Goal: Task Accomplishment & Management: Manage account settings

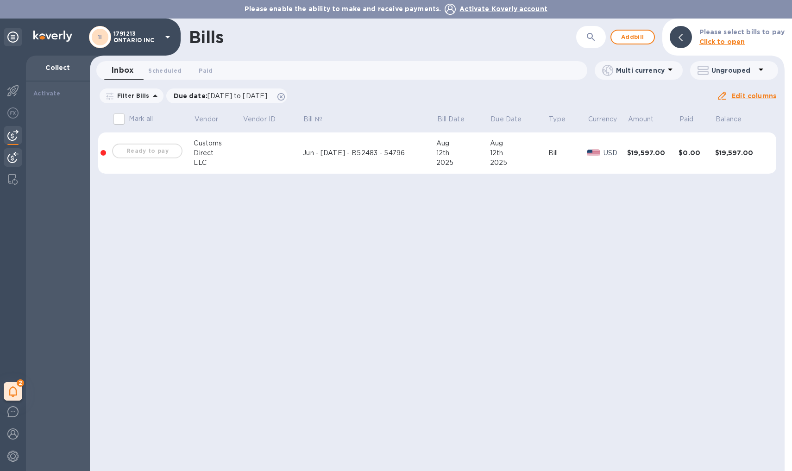
click at [227, 143] on div "Customs" at bounding box center [218, 143] width 49 height 10
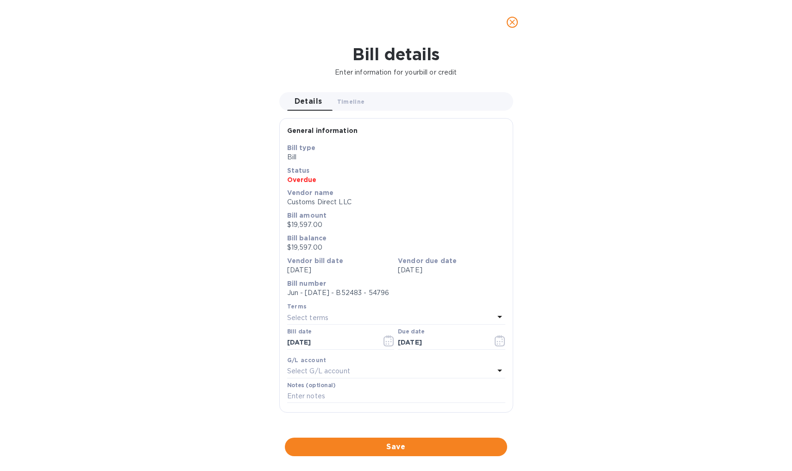
click at [175, 152] on div "Bill details Enter information for your bill or credit Details 0 Timeline 0 Gen…" at bounding box center [396, 257] width 792 height 427
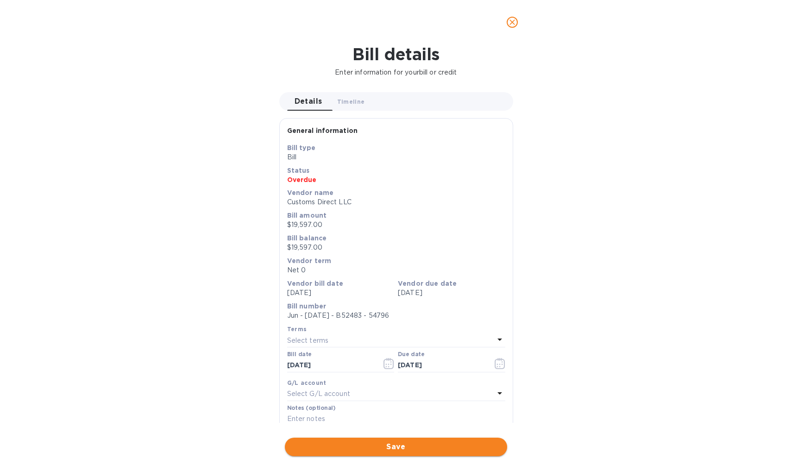
click at [413, 354] on span "Save" at bounding box center [395, 446] width 207 height 11
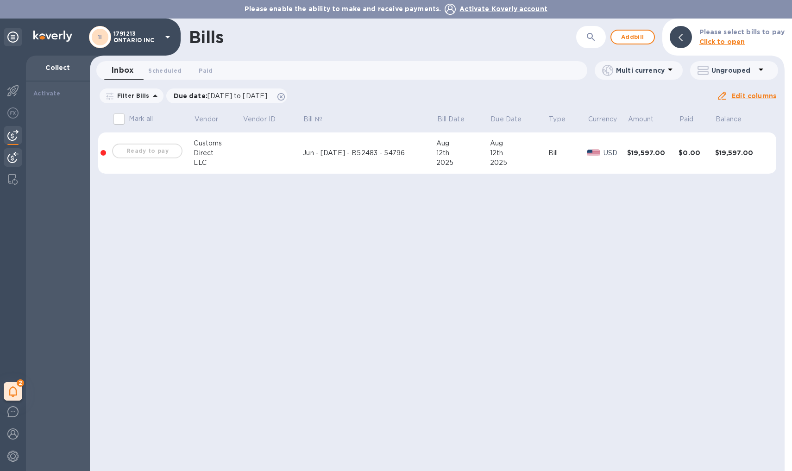
click at [613, 42] on b "Click to open" at bounding box center [722, 41] width 46 height 7
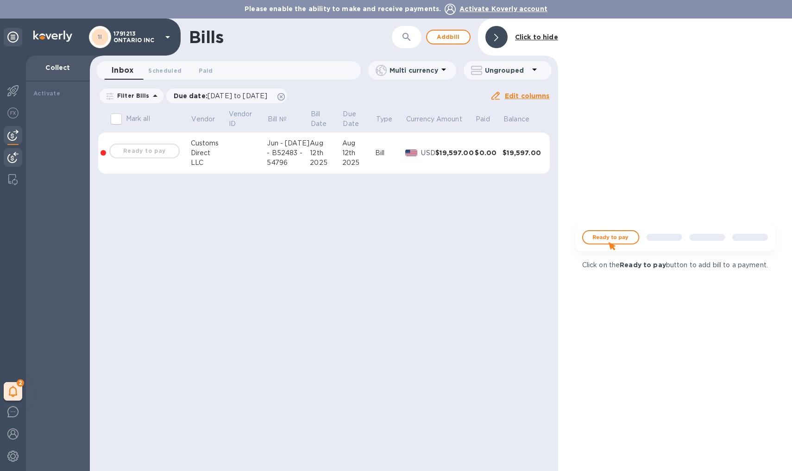
click at [113, 118] on input "Mark all" at bounding box center [116, 118] width 19 height 19
checkbox input "false"
click at [485, 38] on div at bounding box center [496, 37] width 22 height 22
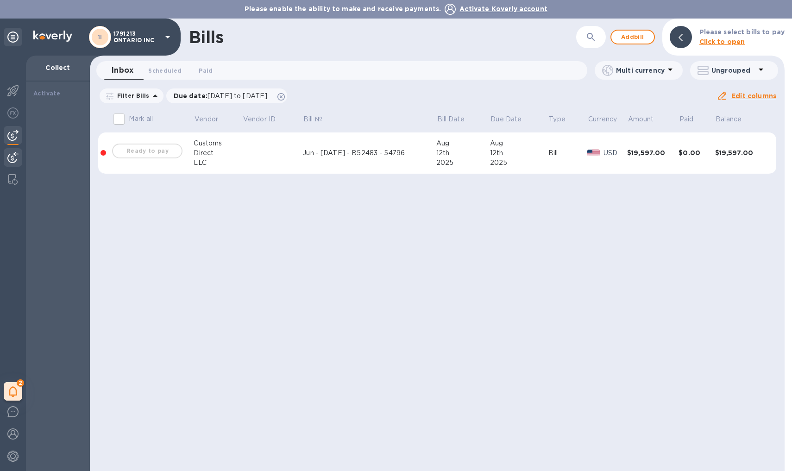
click at [592, 148] on div at bounding box center [593, 153] width 16 height 10
click at [167, 75] on span "Scheduled 0" at bounding box center [164, 71] width 33 height 10
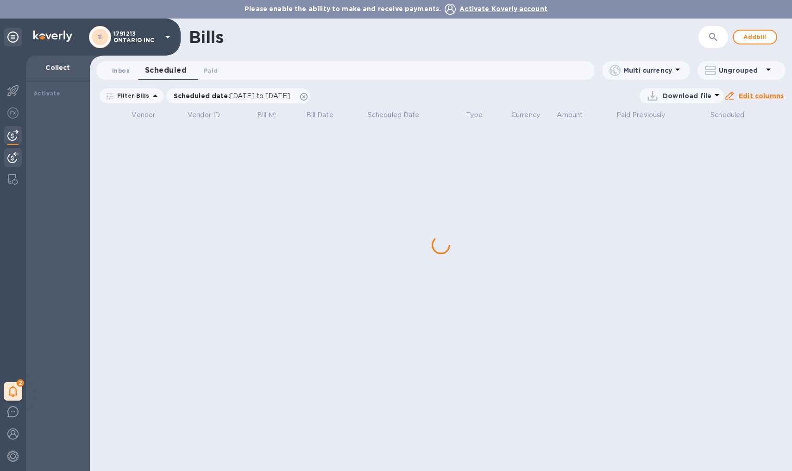
click at [119, 74] on span "Inbox 0" at bounding box center [121, 71] width 18 height 10
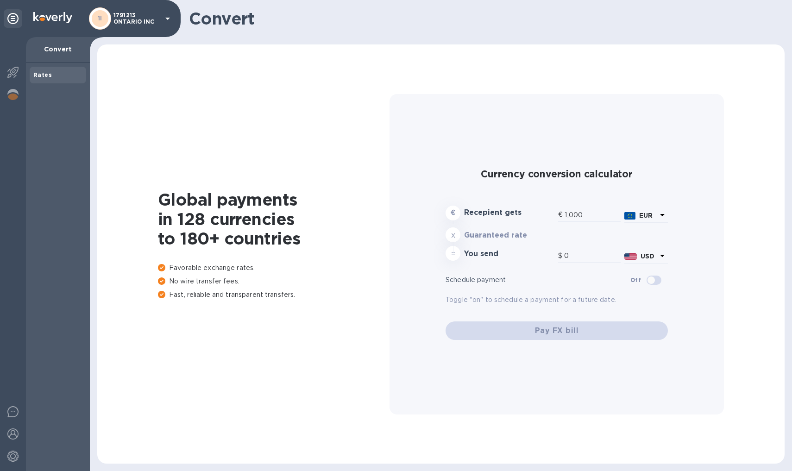
type input "1,178.68"
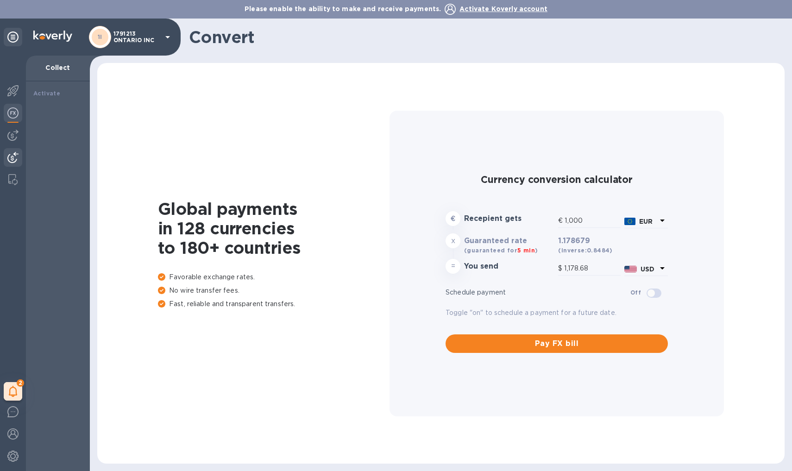
click at [13, 49] on div "1I 1791213 ONTARIO INC" at bounding box center [90, 37] width 181 height 37
click at [14, 43] on div at bounding box center [13, 37] width 19 height 19
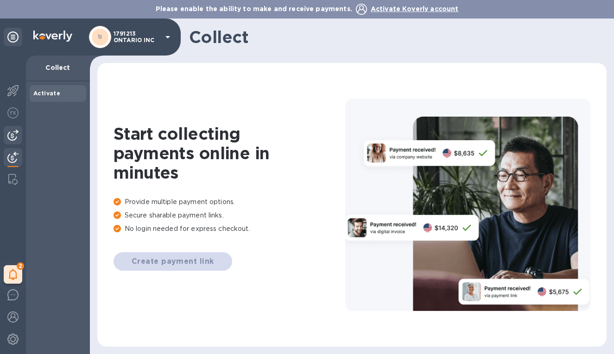
click at [18, 138] on img at bounding box center [12, 135] width 11 height 11
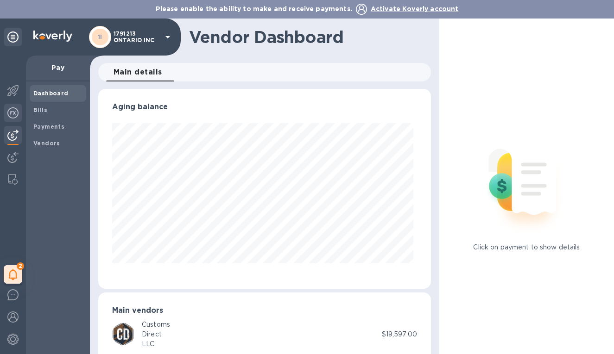
scroll to position [200, 329]
click at [59, 114] on div "Bills" at bounding box center [58, 110] width 57 height 17
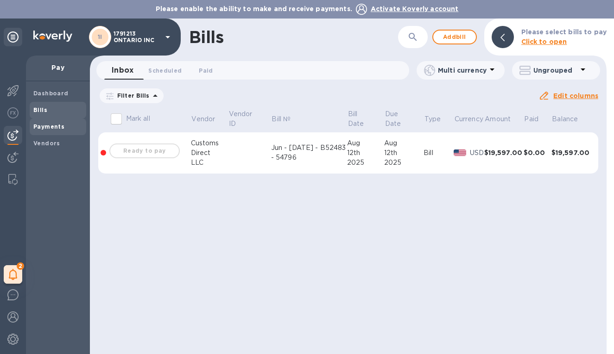
click at [57, 119] on div "Payments" at bounding box center [58, 127] width 57 height 17
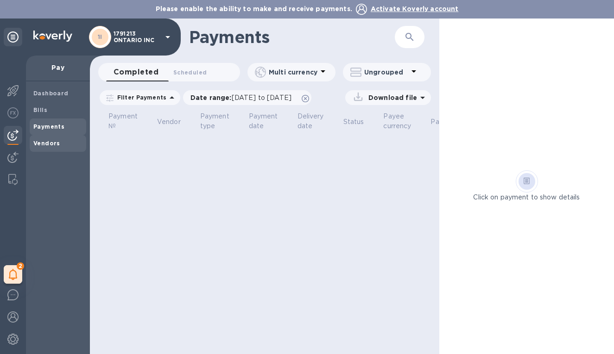
click at [57, 137] on div "Vendors" at bounding box center [58, 143] width 57 height 17
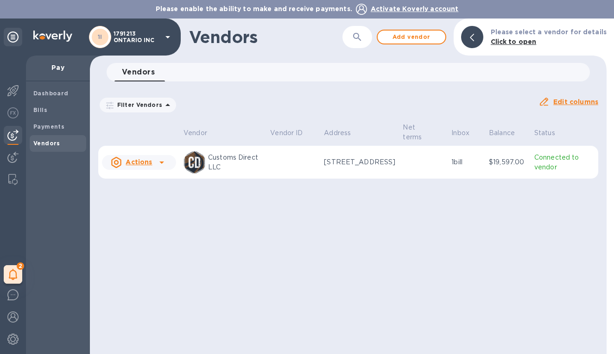
click at [156, 162] on icon at bounding box center [161, 162] width 11 height 11
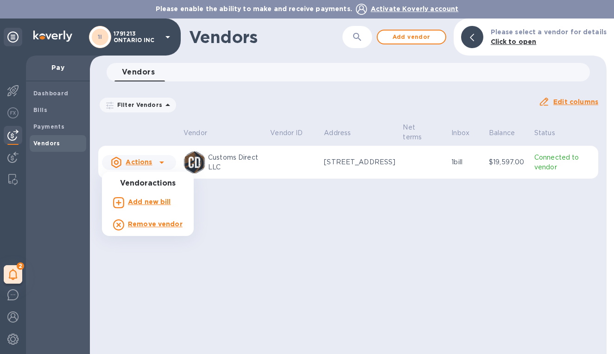
click at [141, 157] on div at bounding box center [307, 177] width 614 height 354
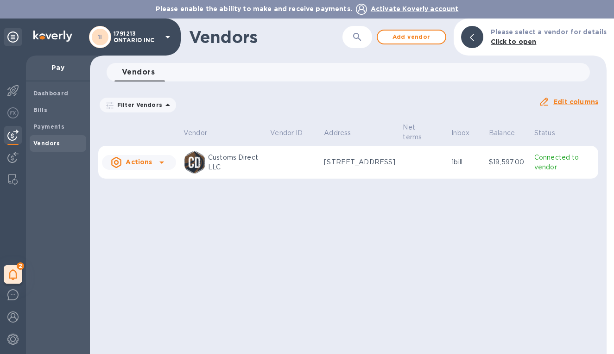
click at [147, 161] on u "Actions" at bounding box center [139, 161] width 26 height 7
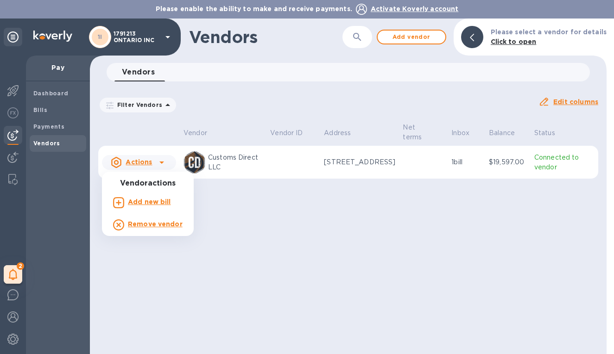
click at [145, 161] on div at bounding box center [307, 177] width 614 height 354
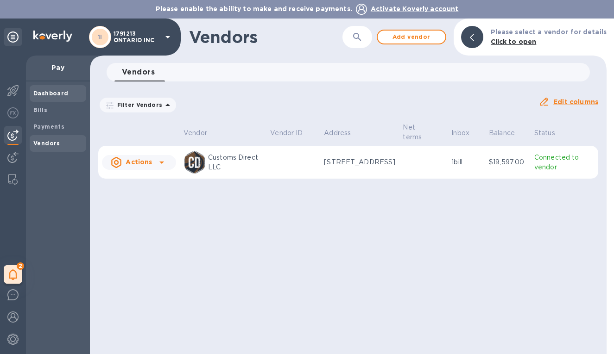
click at [72, 99] on div "Dashboard" at bounding box center [58, 93] width 57 height 17
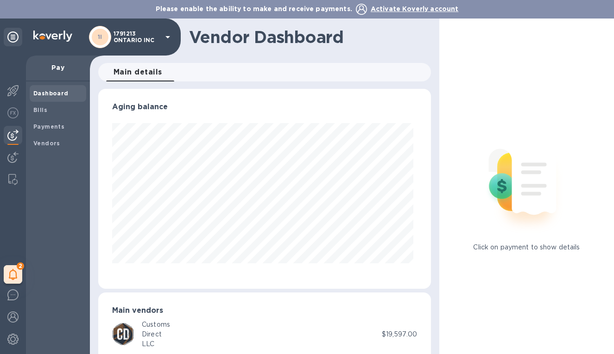
scroll to position [200, 329]
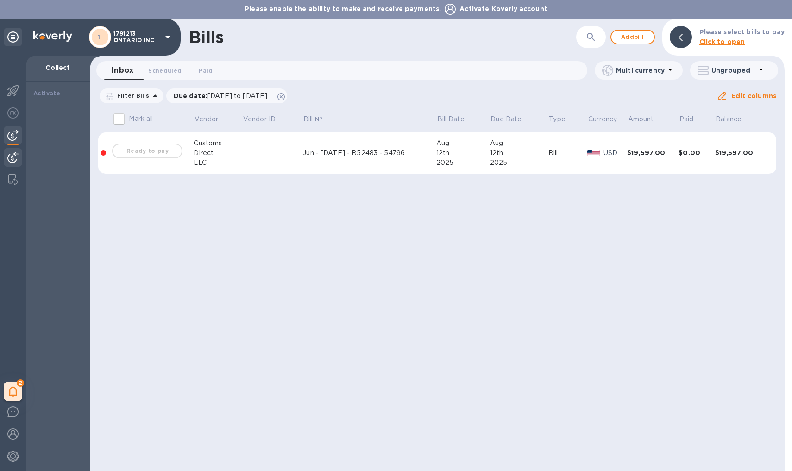
click at [613, 47] on div "Please select bills to pay Click to open" at bounding box center [742, 37] width 93 height 27
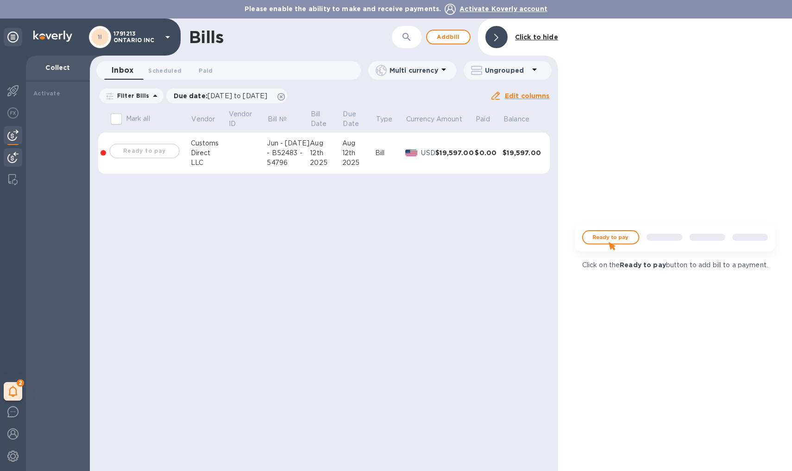
click at [145, 148] on div "Ready to pay" at bounding box center [144, 151] width 74 height 19
click at [185, 146] on td "Ready to pay" at bounding box center [149, 153] width 82 height 42
click at [497, 37] on div at bounding box center [496, 37] width 22 height 22
